Goal: Transaction & Acquisition: Purchase product/service

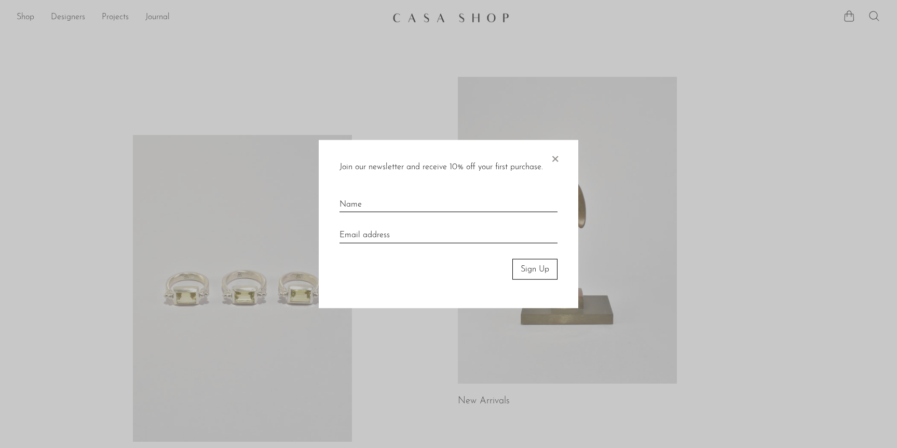
click at [553, 157] on span "×" at bounding box center [555, 156] width 10 height 33
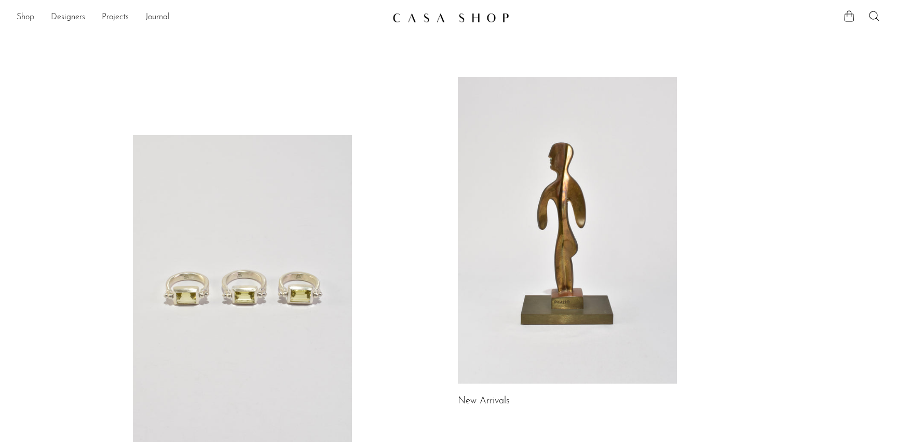
click at [22, 17] on link "Shop" at bounding box center [26, 17] width 18 height 13
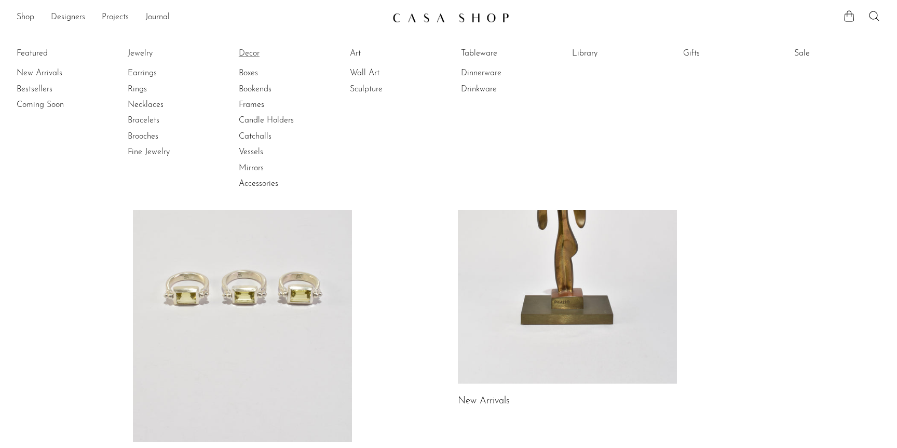
click at [251, 53] on link "Decor" at bounding box center [278, 53] width 78 height 11
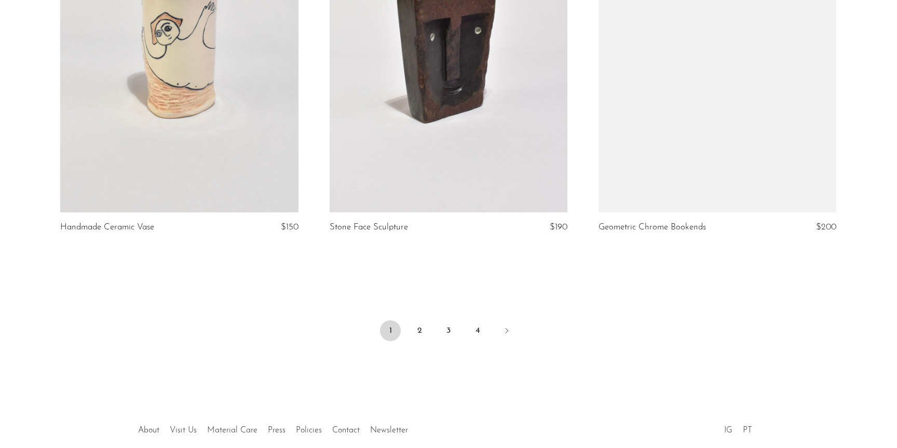
scroll to position [4387, 0]
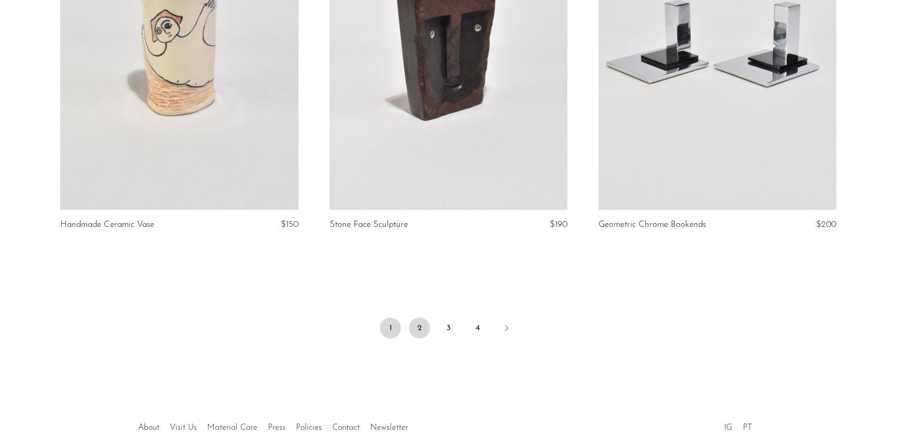
click at [419, 330] on link "2" at bounding box center [419, 328] width 21 height 21
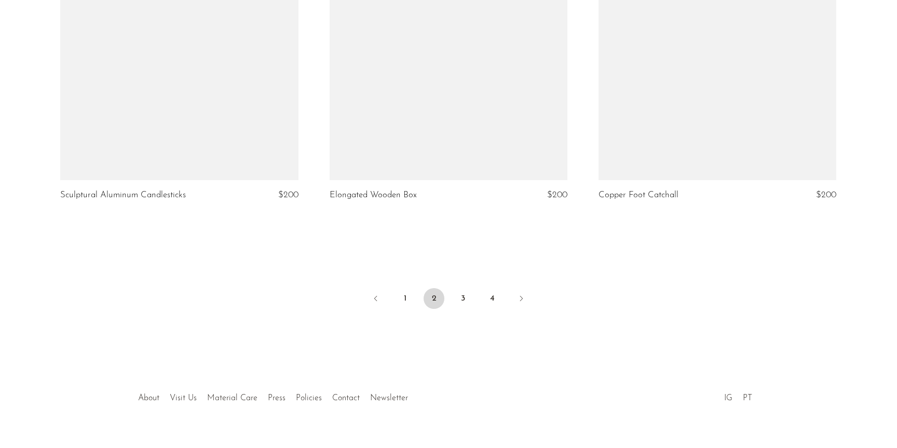
scroll to position [4437, 0]
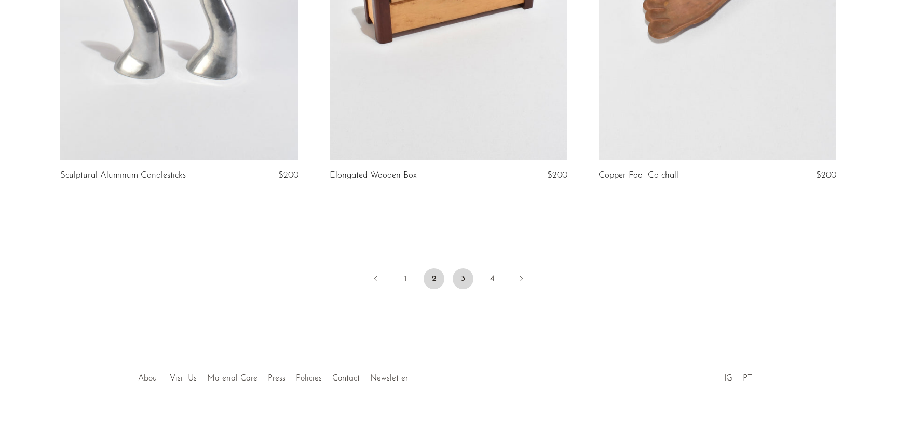
click at [461, 284] on link "3" at bounding box center [463, 278] width 21 height 21
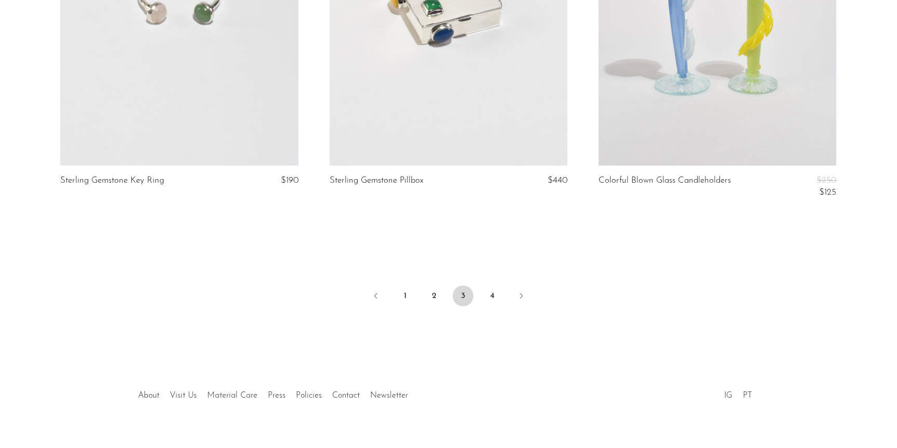
scroll to position [4460, 0]
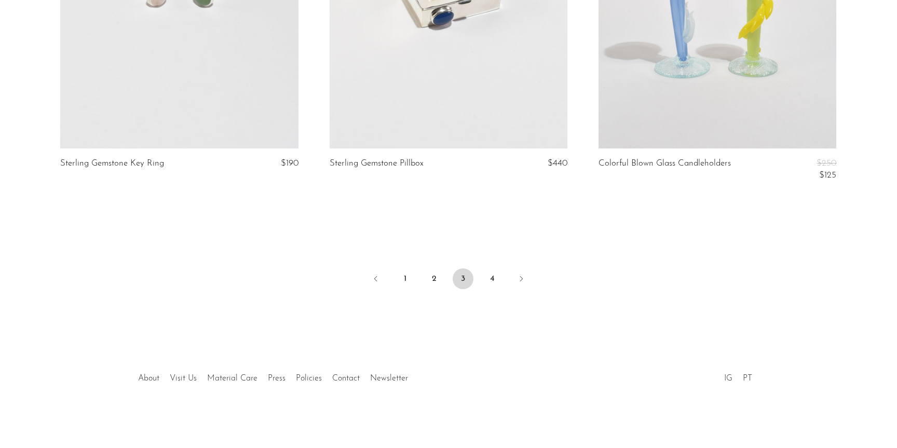
click at [500, 272] on li "4" at bounding box center [492, 279] width 21 height 23
click at [487, 280] on link "4" at bounding box center [492, 278] width 21 height 21
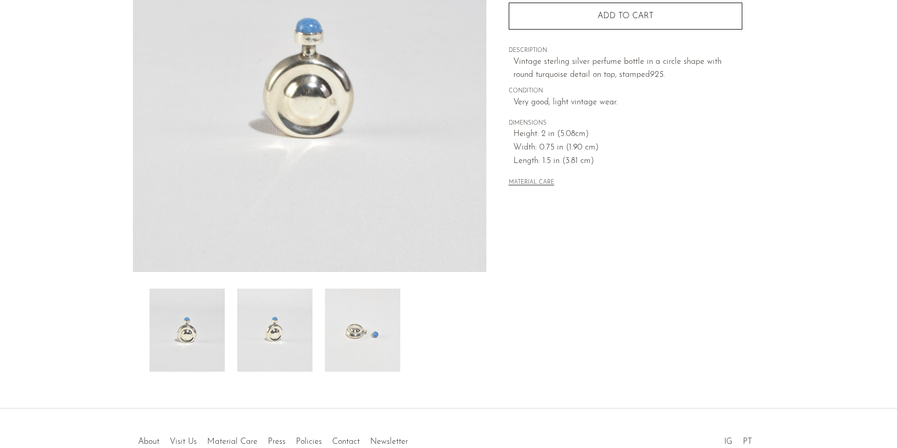
scroll to position [165, 0]
click at [298, 329] on img at bounding box center [274, 330] width 75 height 83
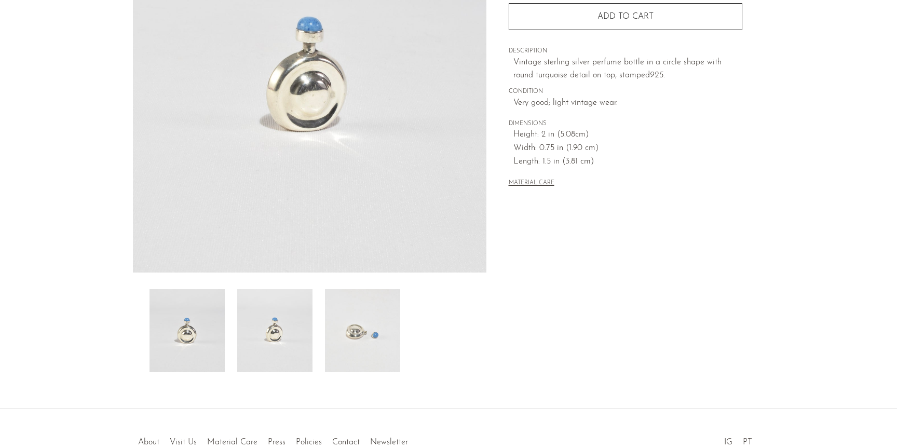
click at [367, 345] on img at bounding box center [362, 330] width 75 height 83
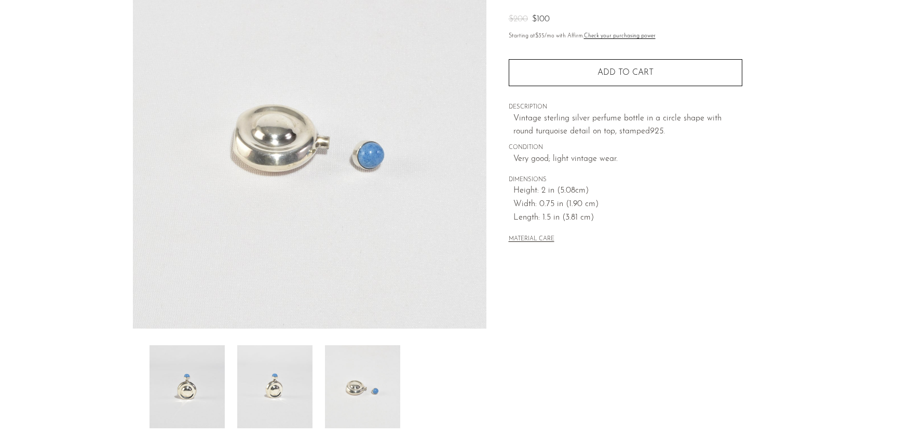
scroll to position [108, 0]
click at [291, 381] on img at bounding box center [274, 387] width 75 height 83
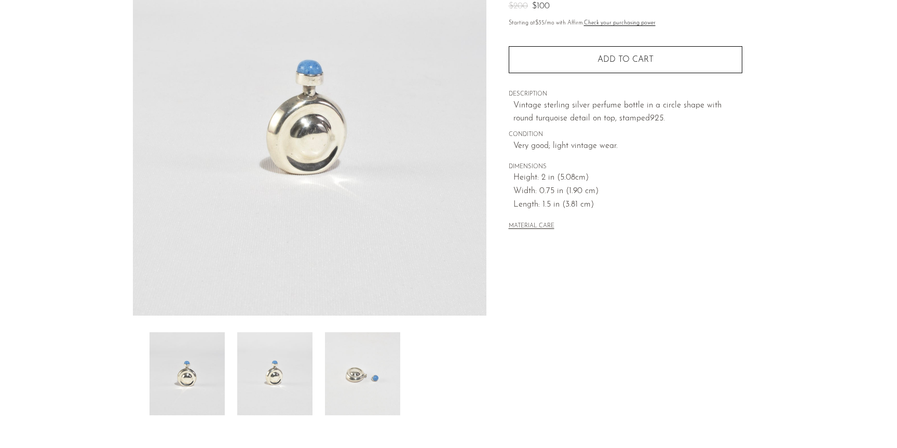
scroll to position [119, 0]
click at [278, 385] on img at bounding box center [274, 375] width 75 height 83
click at [364, 382] on img at bounding box center [362, 375] width 75 height 83
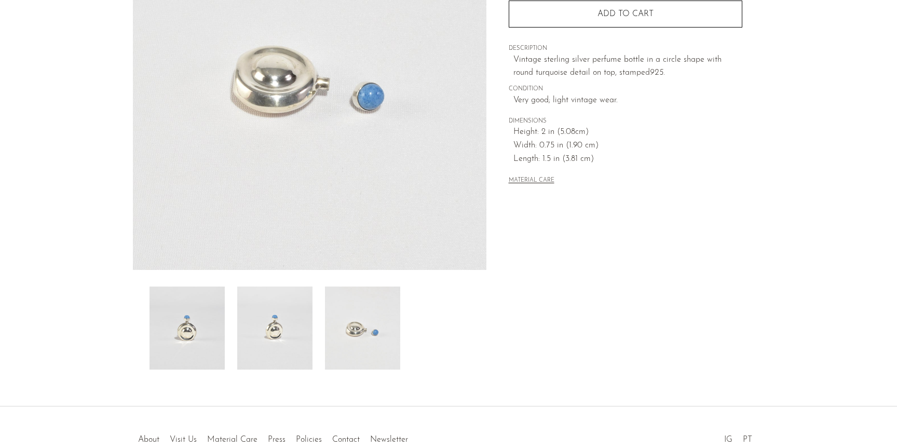
scroll to position [0, 0]
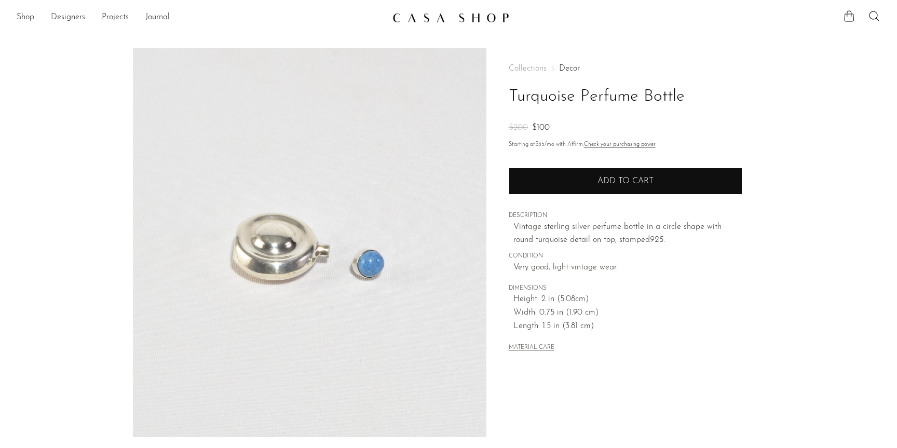
click at [694, 178] on button "Add to cart" at bounding box center [626, 181] width 234 height 27
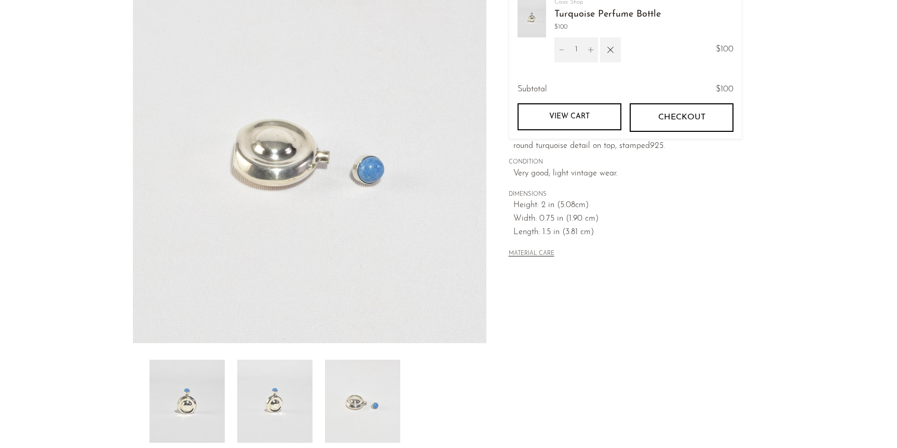
scroll to position [101, 0]
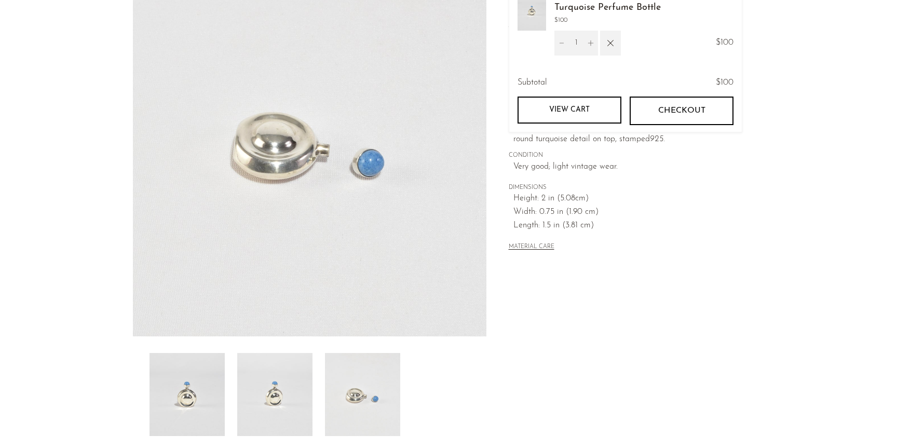
click at [187, 395] on img at bounding box center [186, 394] width 75 height 83
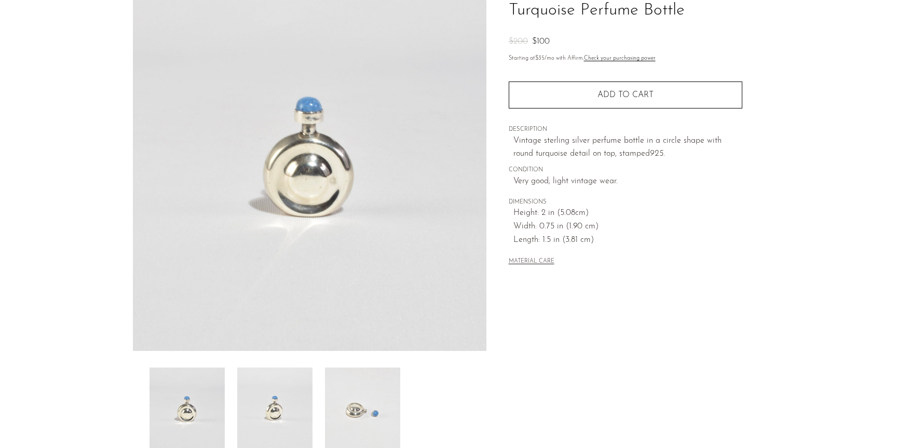
scroll to position [0, 0]
